Goal: Task Accomplishment & Management: Use online tool/utility

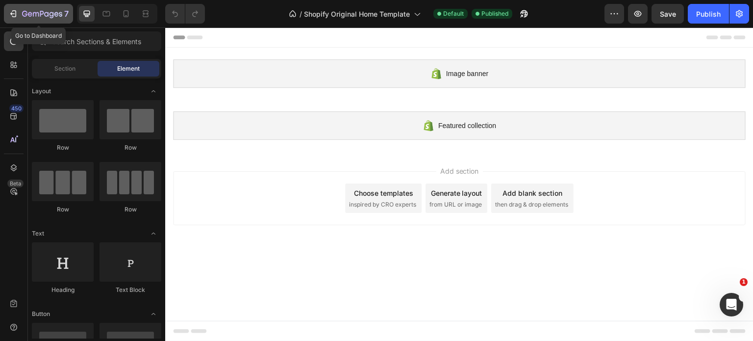
click at [12, 16] on icon "button" at bounding box center [14, 13] width 4 height 7
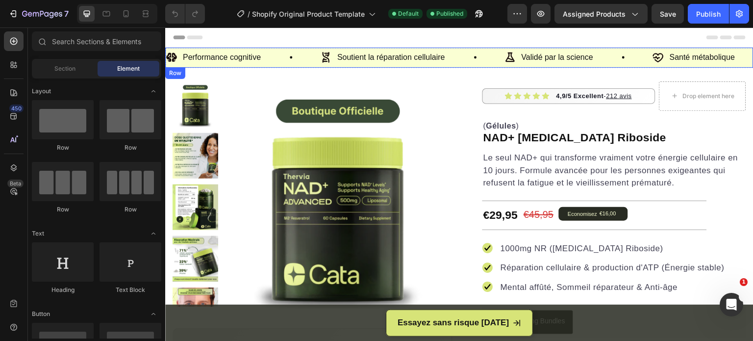
click at [454, 66] on div "Performance cognitive Item List Soutient la réparation cellulaire Item List Val…" at bounding box center [459, 58] width 588 height 20
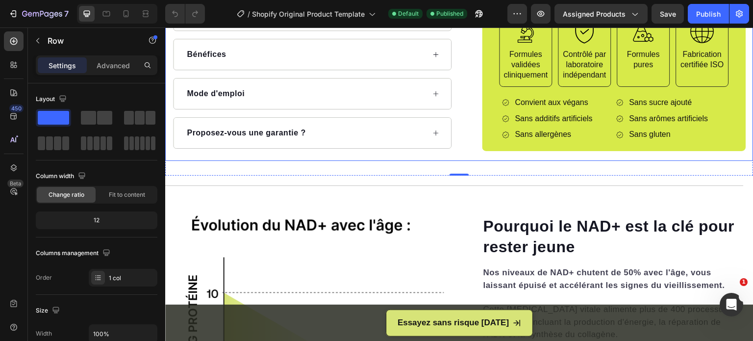
scroll to position [539, 0]
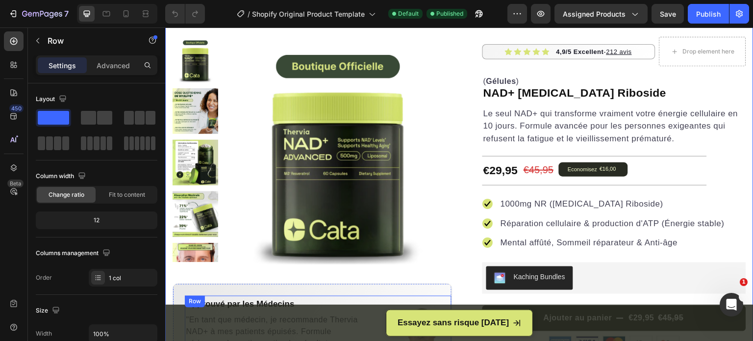
scroll to position [0, 0]
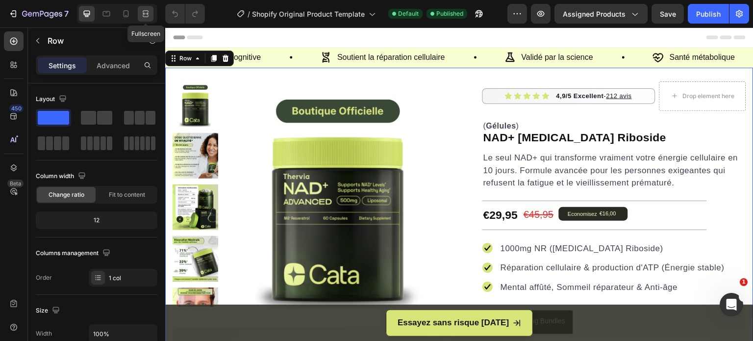
click at [148, 17] on icon at bounding box center [146, 14] width 10 height 10
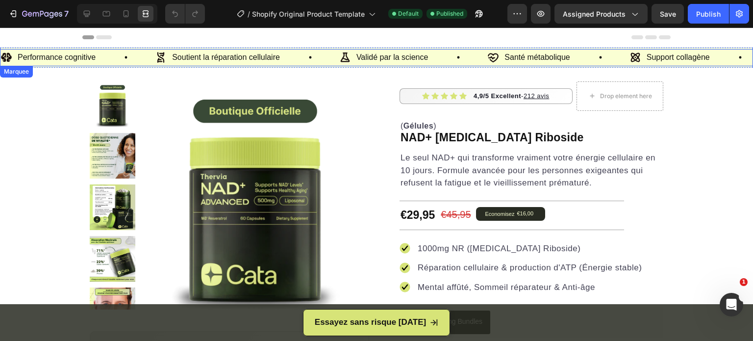
click at [727, 50] on div "Support collagène Item List" at bounding box center [699, 57] width 140 height 17
click at [84, 16] on icon at bounding box center [87, 14] width 10 height 10
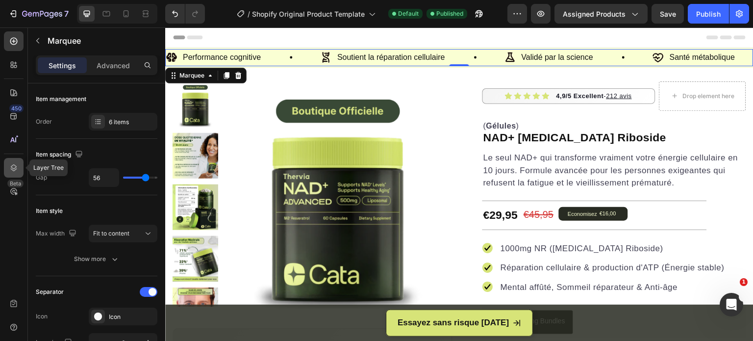
click at [12, 166] on icon at bounding box center [14, 167] width 6 height 7
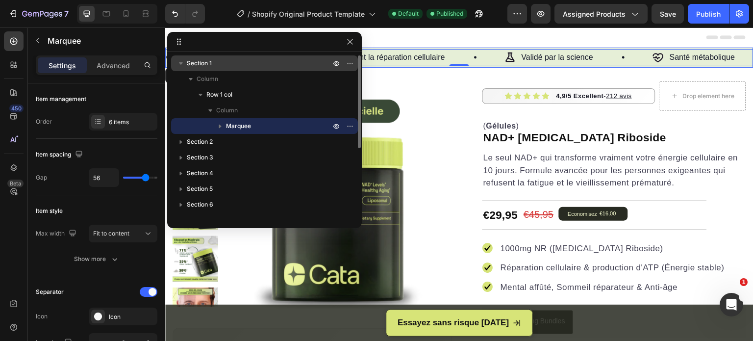
click at [222, 68] on div "Section 1" at bounding box center [264, 63] width 179 height 16
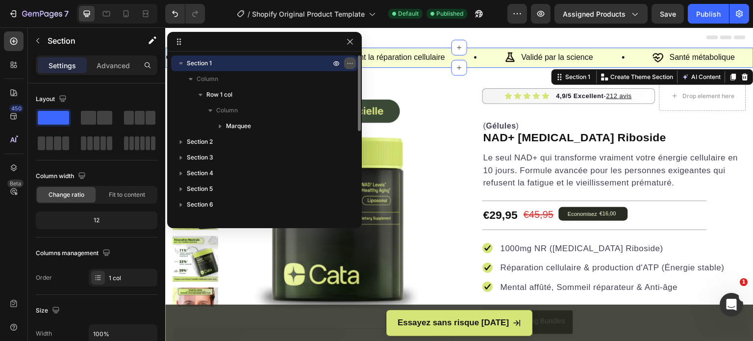
click at [349, 63] on icon "button" at bounding box center [349, 63] width 1 height 1
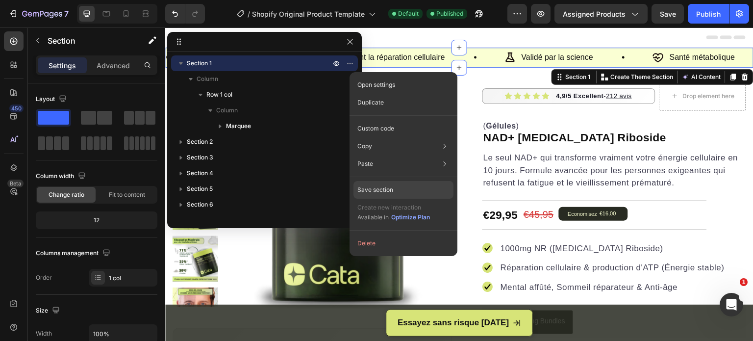
click at [378, 188] on p "Save section" at bounding box center [375, 189] width 36 height 9
click at [374, 192] on p "Save section" at bounding box center [375, 189] width 36 height 9
